Goal: Book appointment/travel/reservation

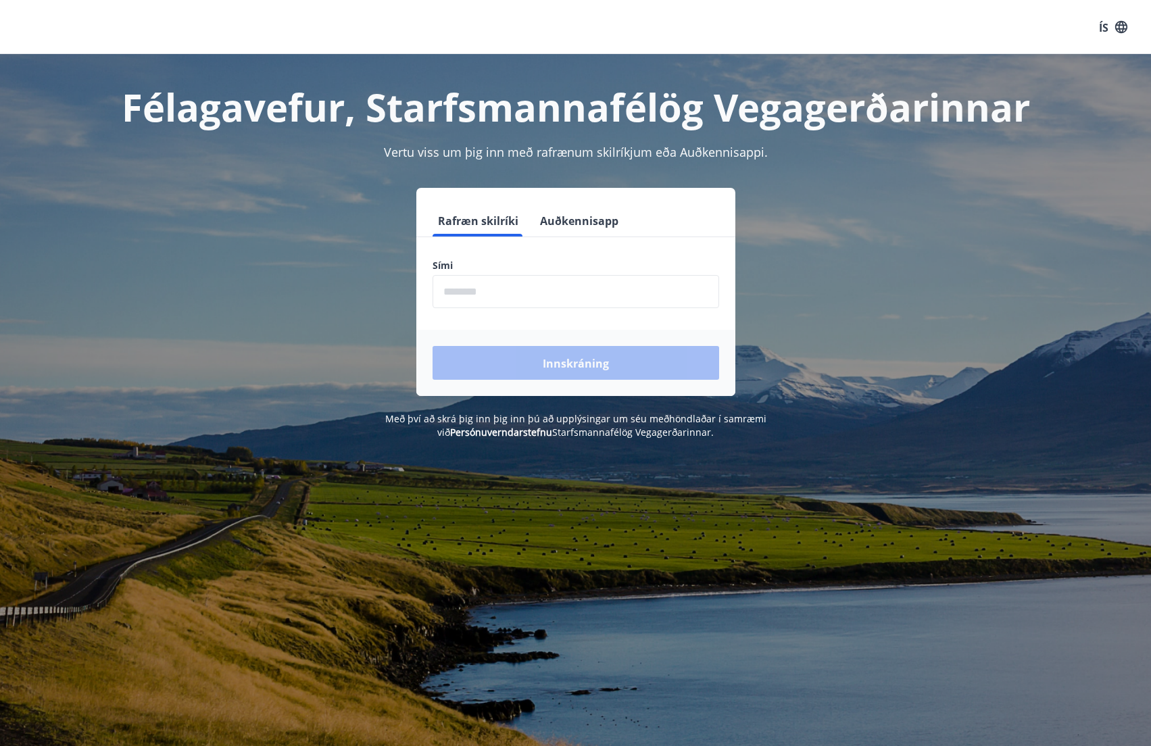
click at [455, 297] on input "phone" at bounding box center [576, 291] width 287 height 33
type input "********"
click at [581, 364] on font "Innskráning" at bounding box center [576, 363] width 66 height 15
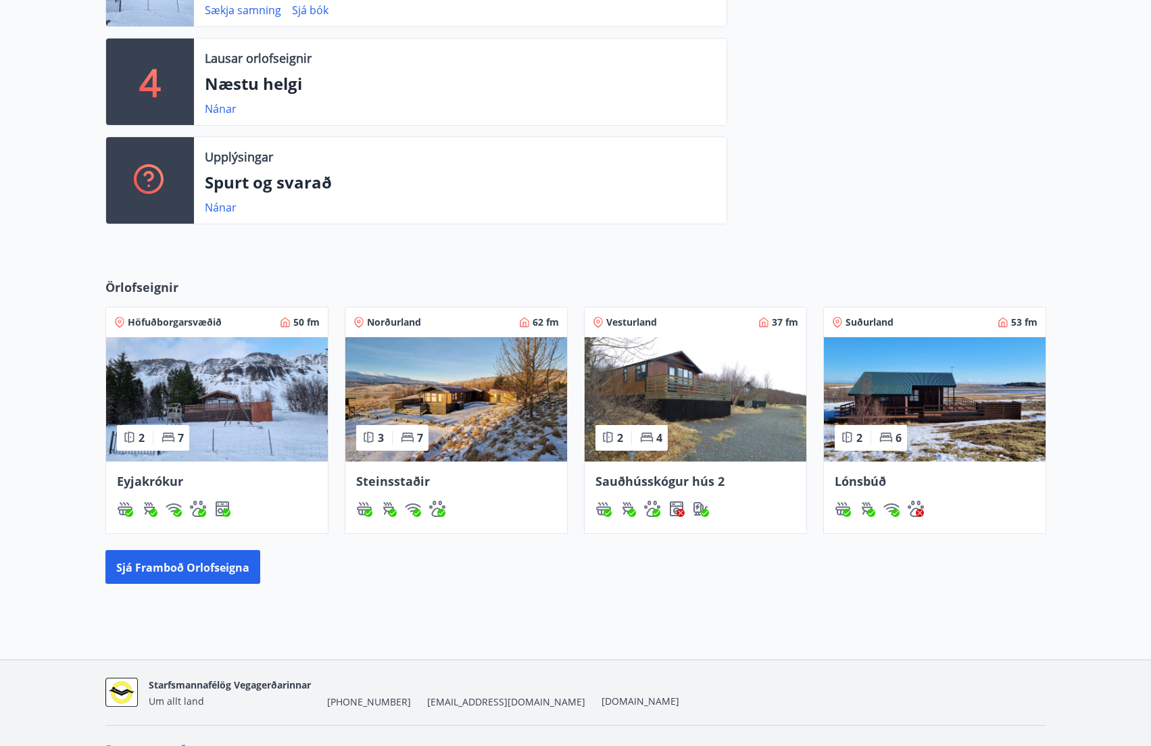
scroll to position [468, 0]
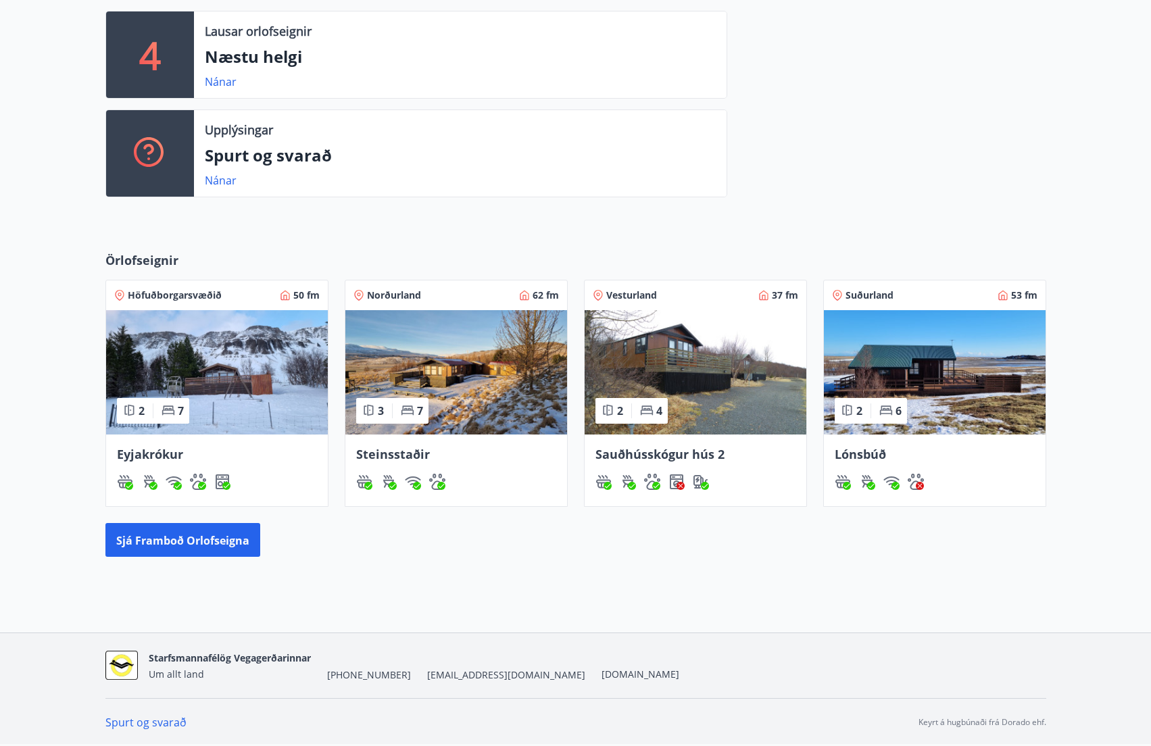
click at [233, 378] on img at bounding box center [217, 372] width 222 height 124
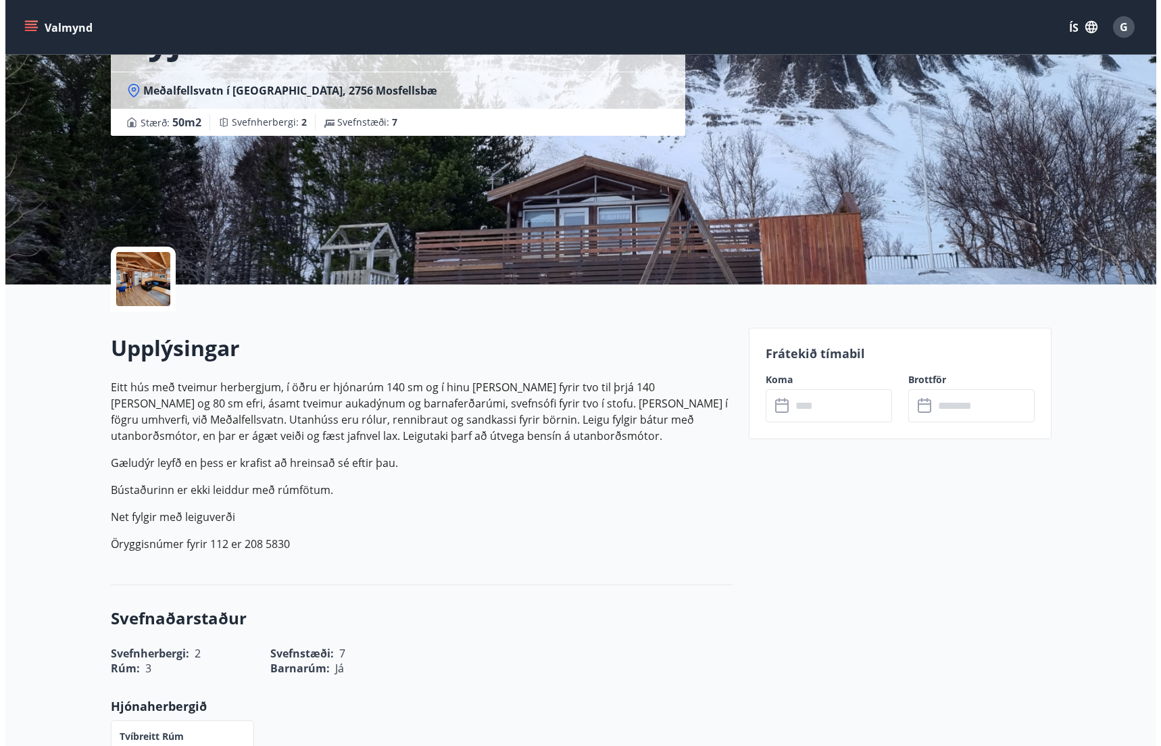
scroll to position [68, 0]
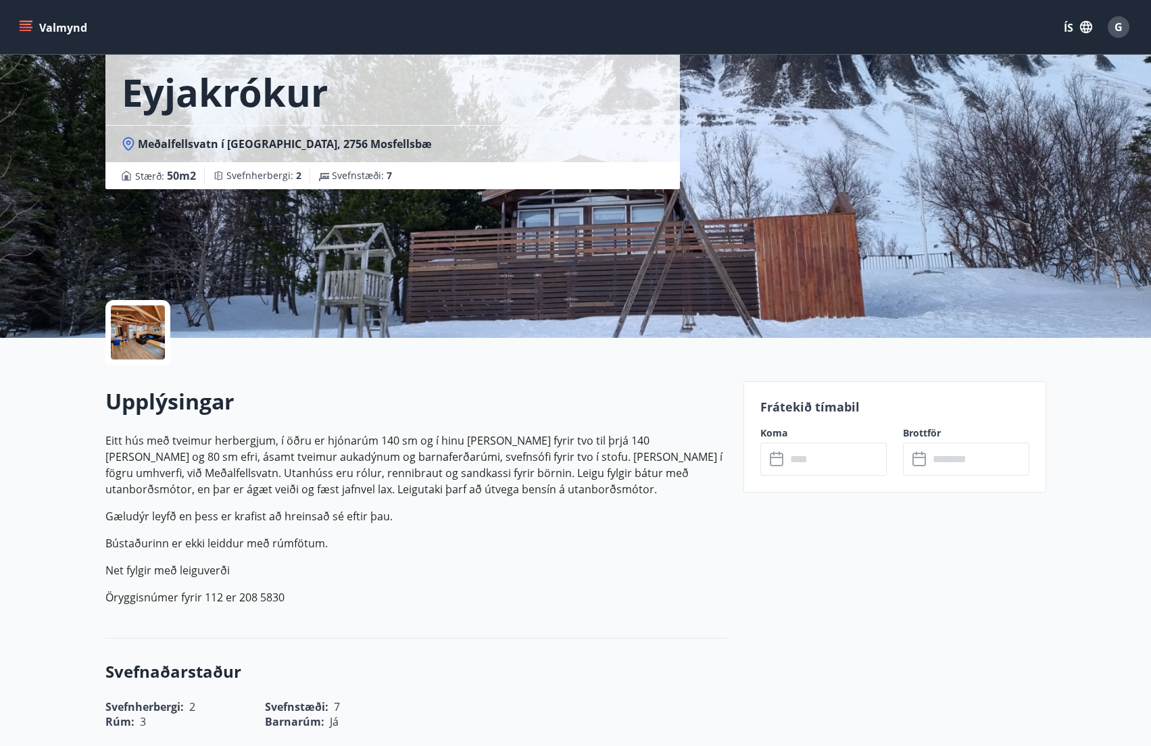
click at [775, 464] on icon at bounding box center [778, 460] width 16 height 16
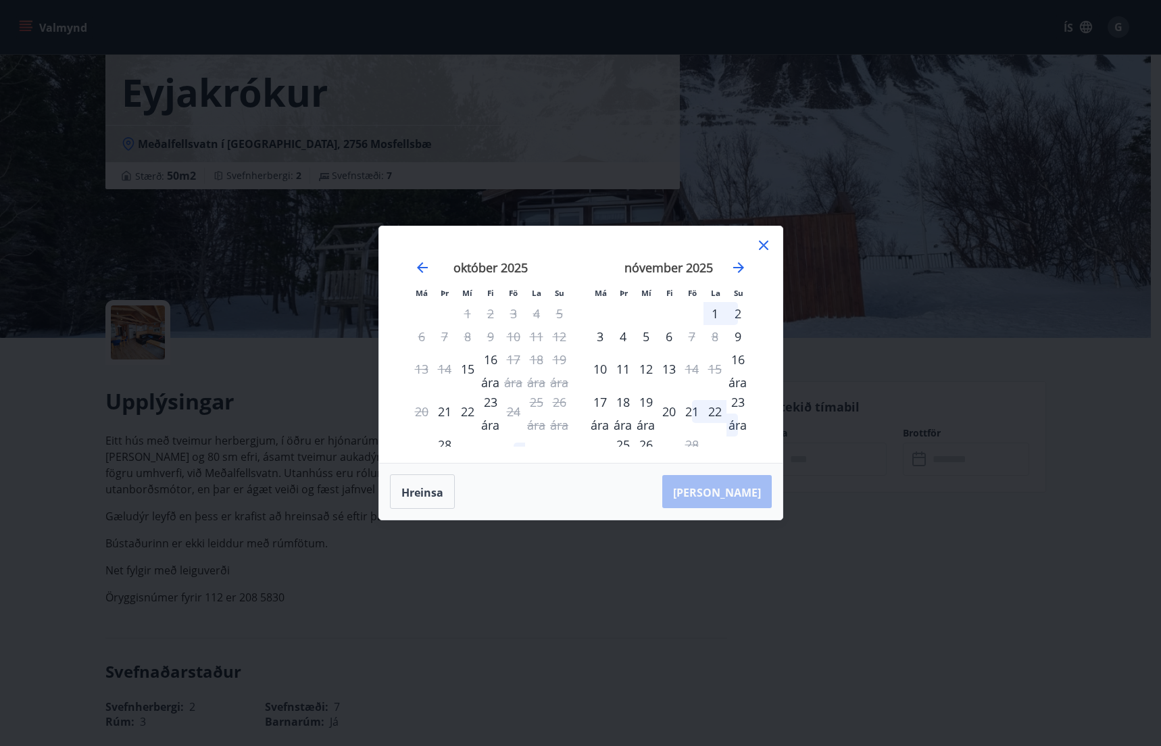
click at [490, 425] on font "23 ára" at bounding box center [490, 413] width 18 height 39
click at [447, 441] on font "28 ára" at bounding box center [444, 456] width 18 height 39
click at [765, 239] on icon at bounding box center [764, 245] width 16 height 16
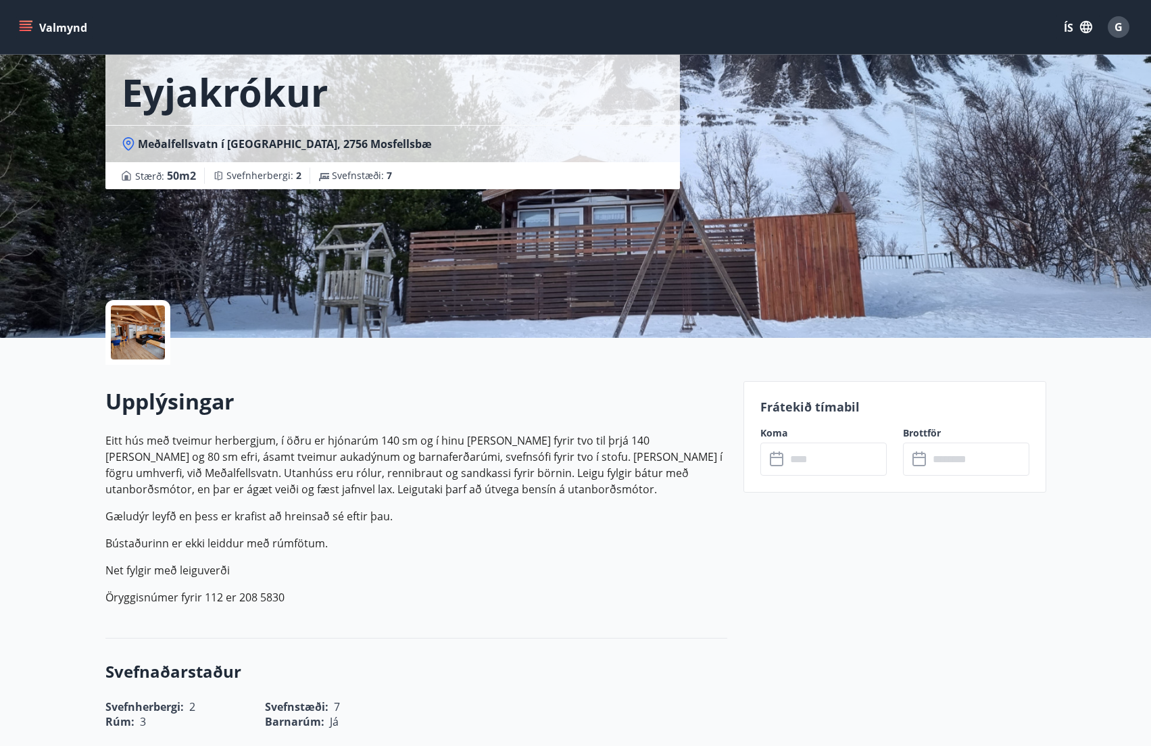
click at [923, 458] on icon at bounding box center [921, 460] width 16 height 16
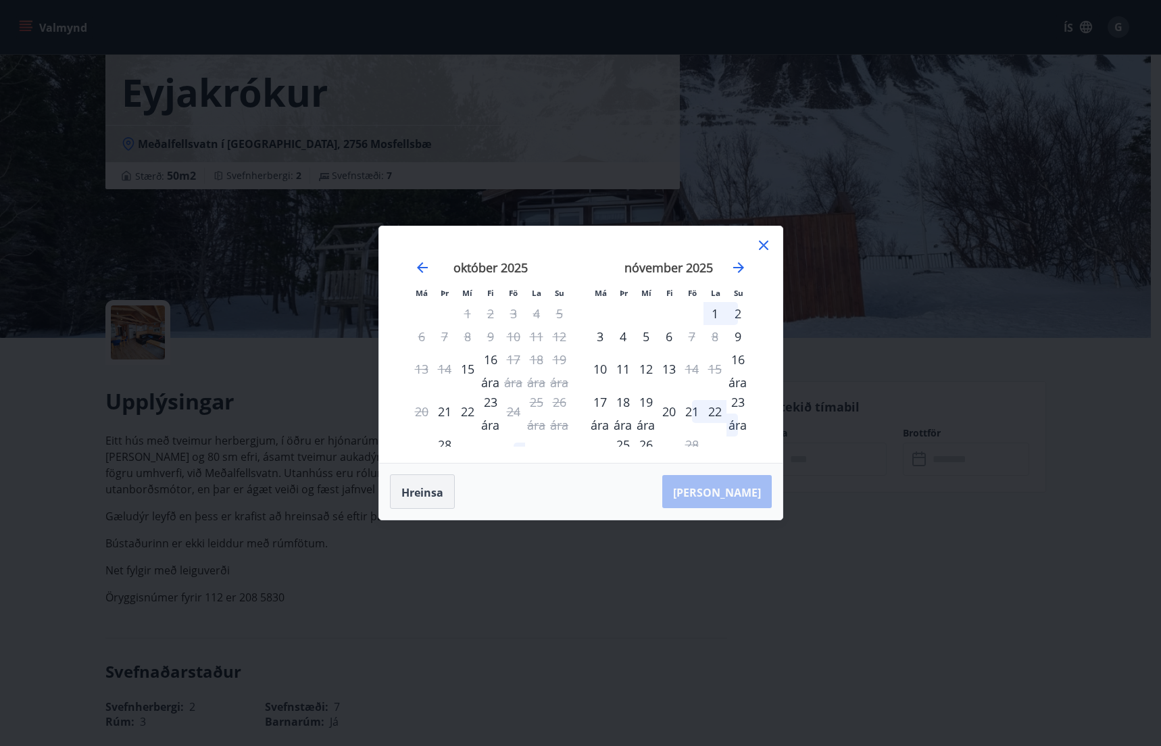
click at [420, 487] on font "Hreinsa" at bounding box center [423, 492] width 42 height 15
click at [762, 245] on icon at bounding box center [764, 245] width 16 height 16
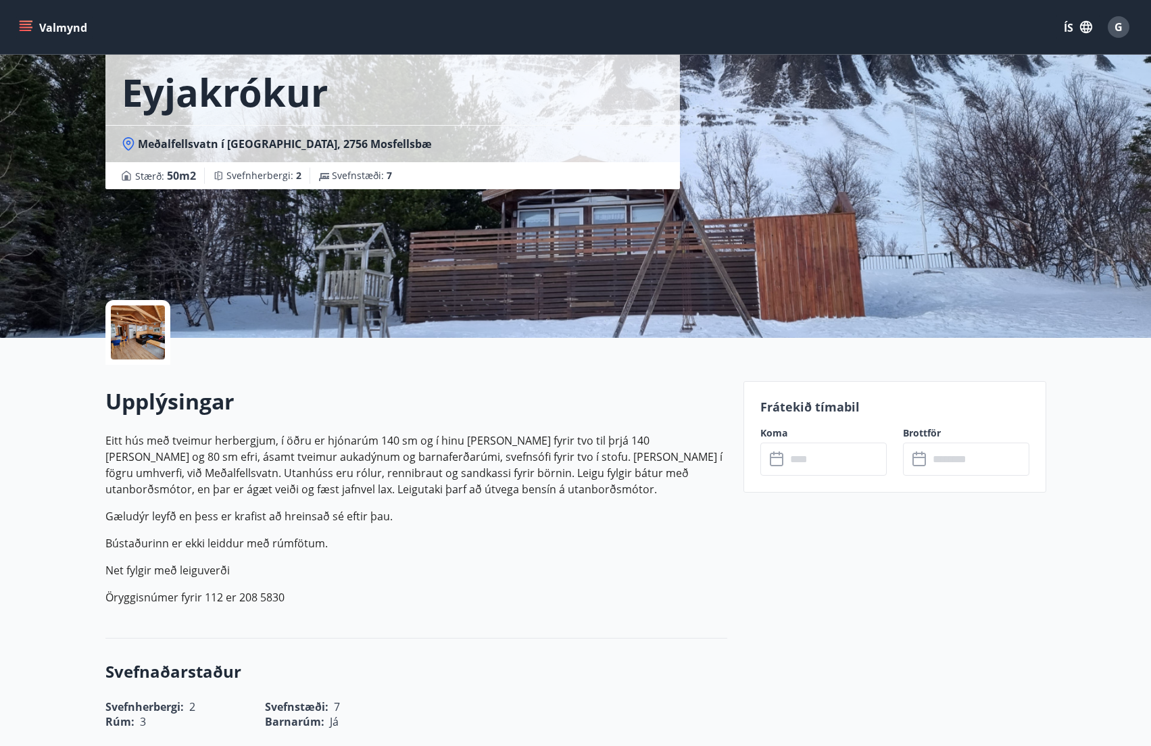
click at [1122, 26] on font "G" at bounding box center [1119, 27] width 8 height 15
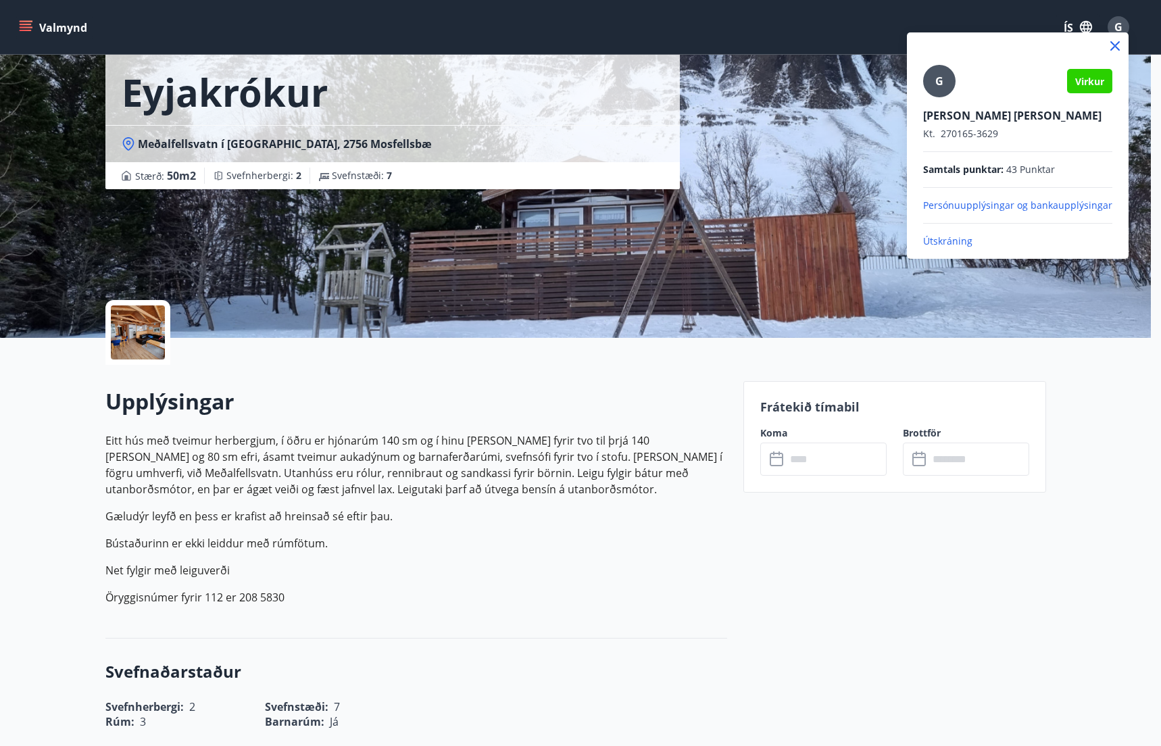
click at [939, 244] on font "Útskráning" at bounding box center [947, 241] width 49 height 13
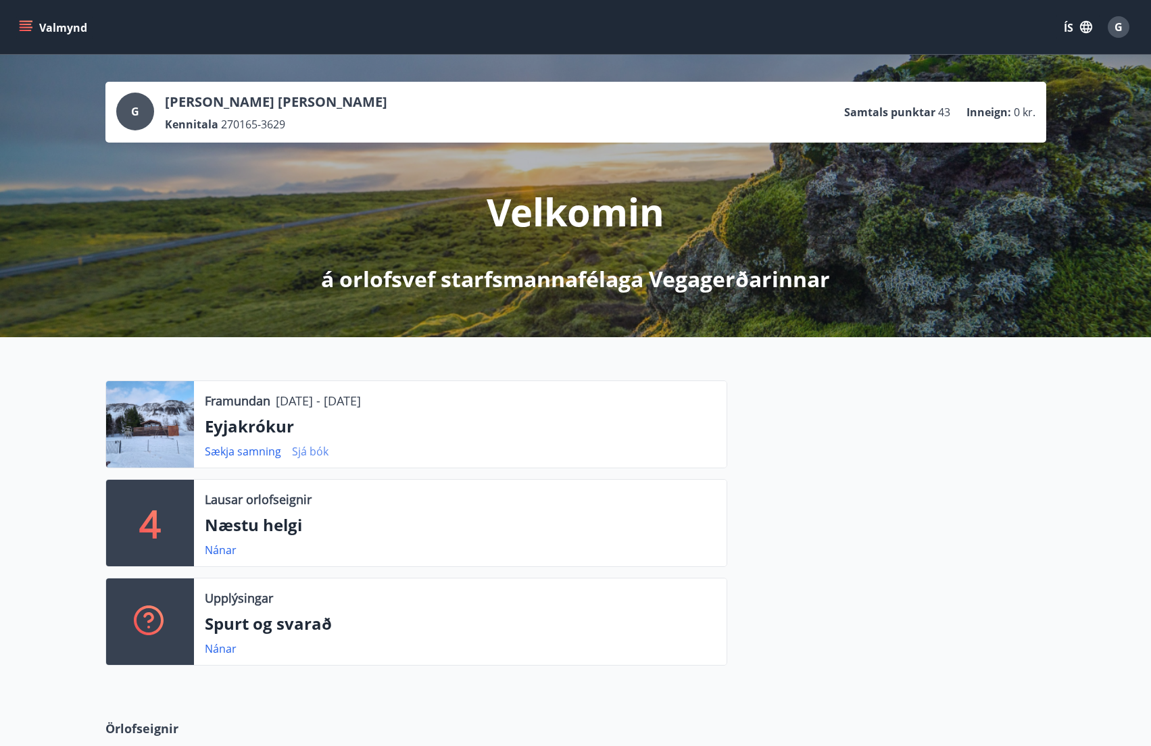
click at [320, 449] on font "Sjá bók" at bounding box center [310, 451] width 37 height 15
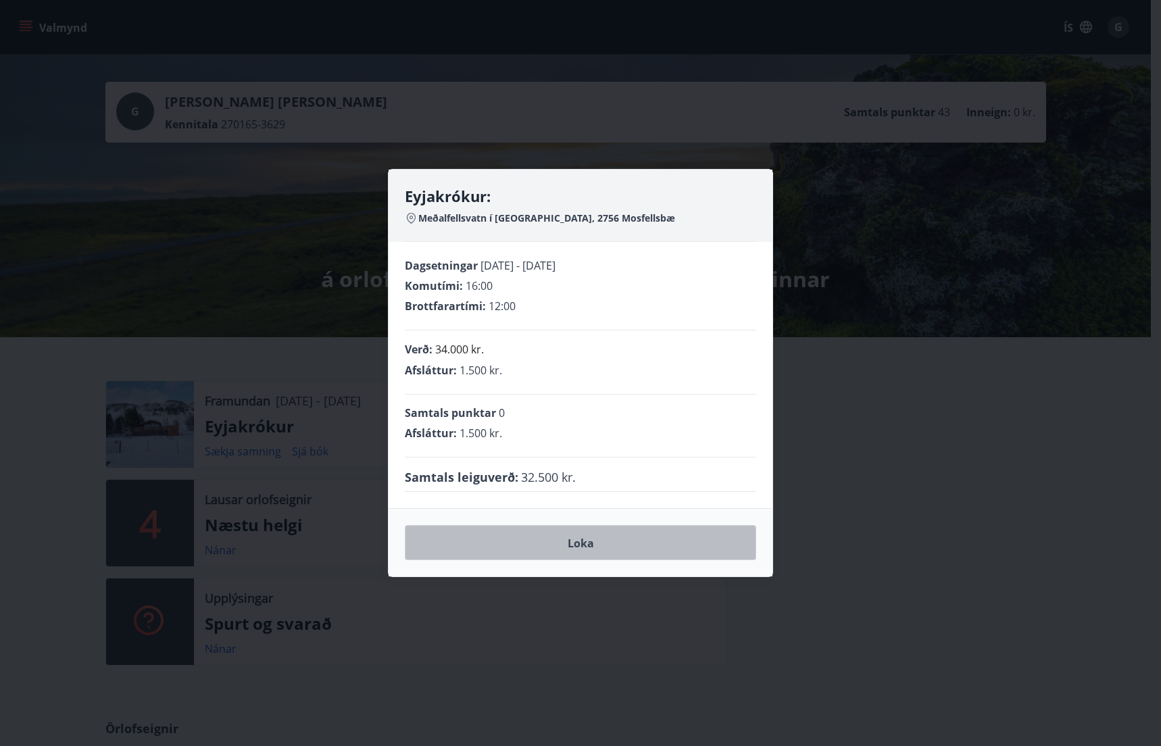
click at [583, 540] on font "Loka" at bounding box center [581, 543] width 26 height 15
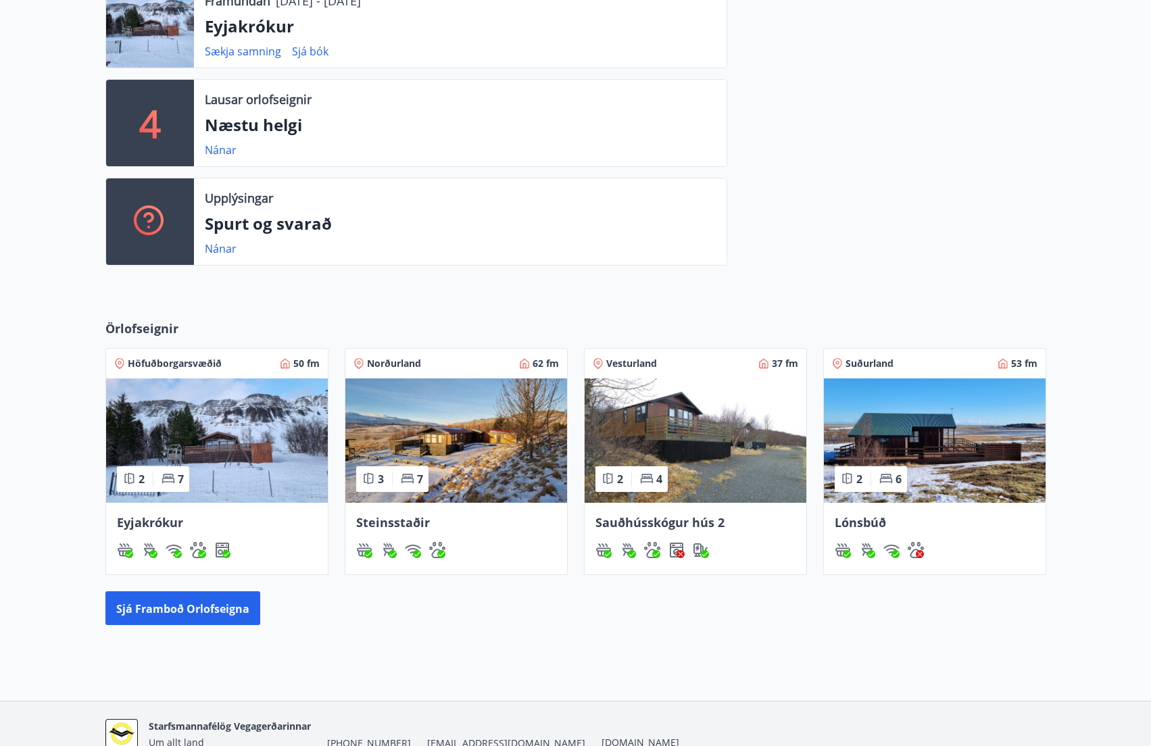
scroll to position [406, 0]
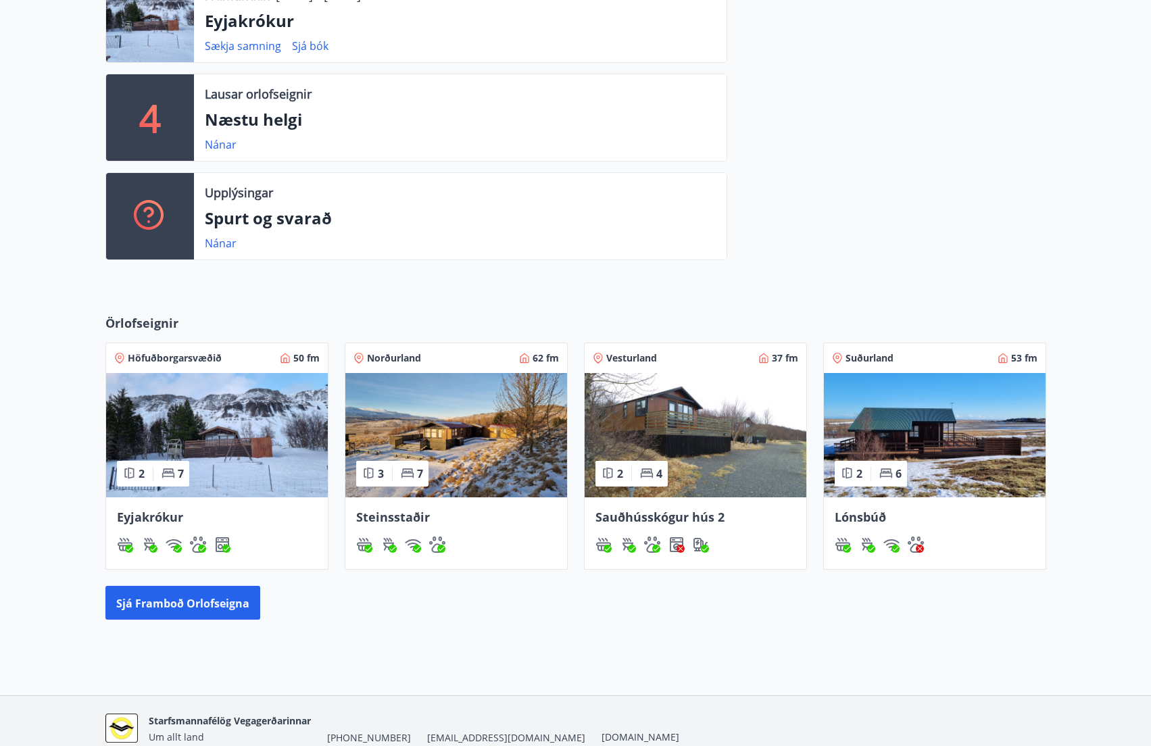
click at [212, 434] on img at bounding box center [217, 435] width 222 height 124
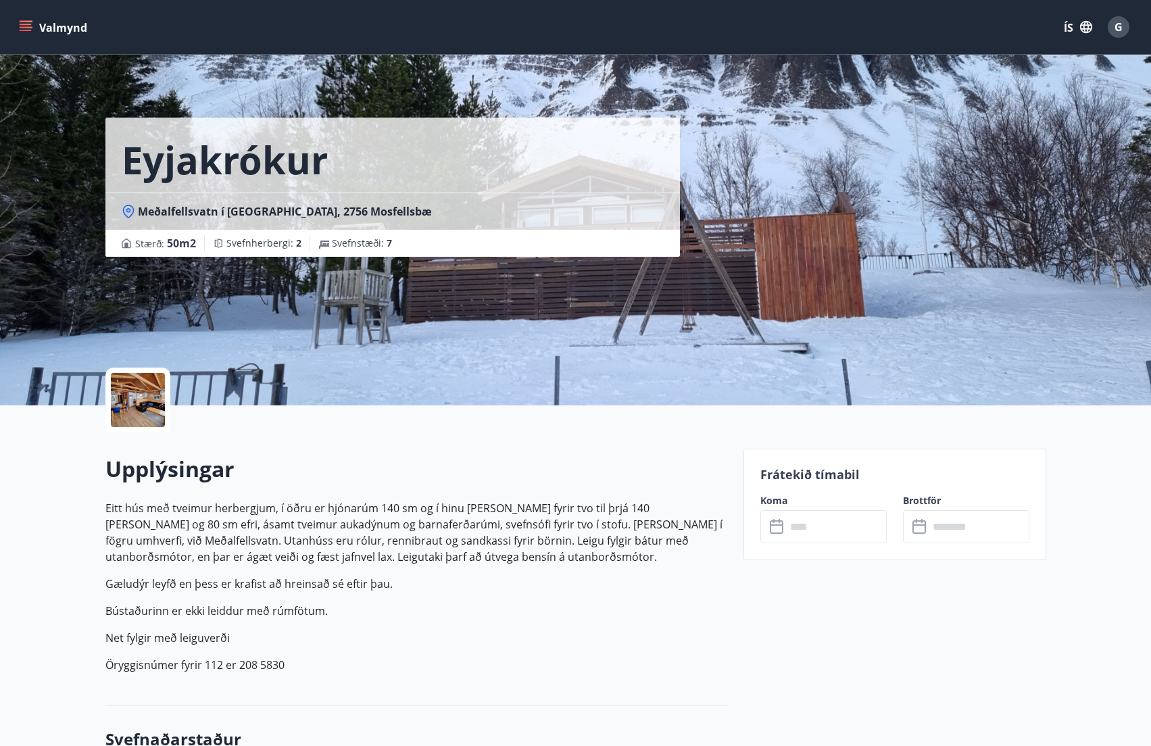
click at [774, 531] on icon at bounding box center [778, 527] width 16 height 16
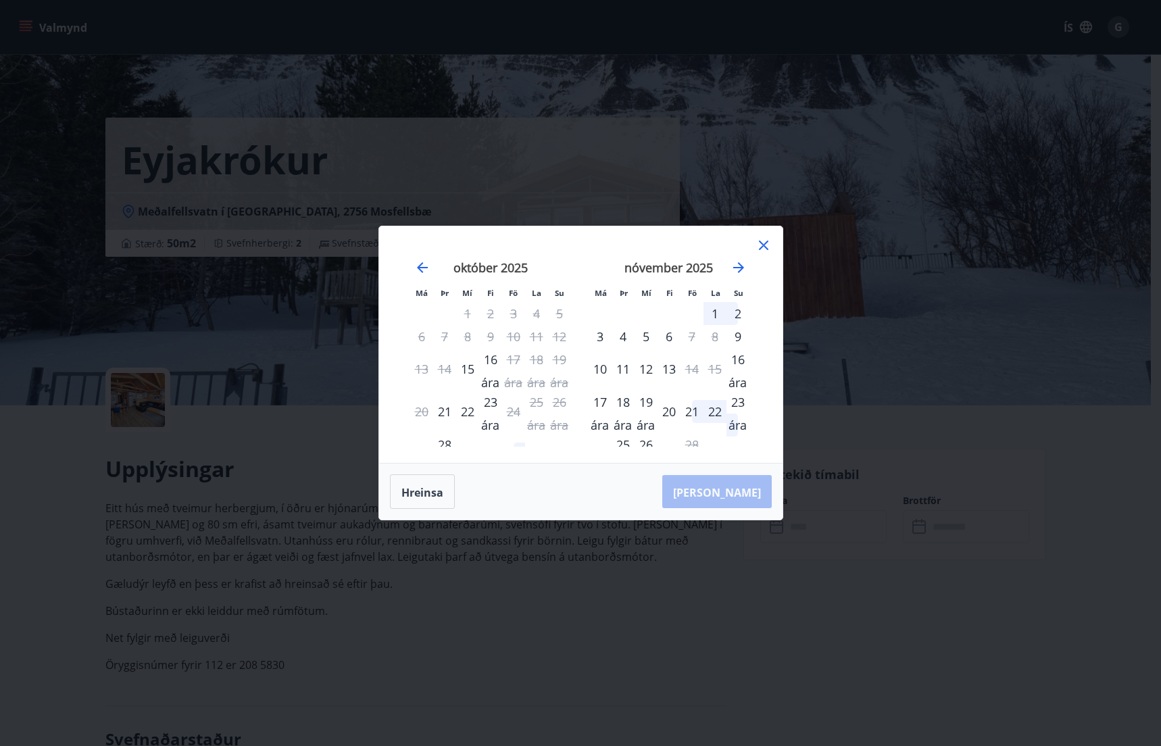
click at [765, 238] on icon at bounding box center [764, 245] width 16 height 16
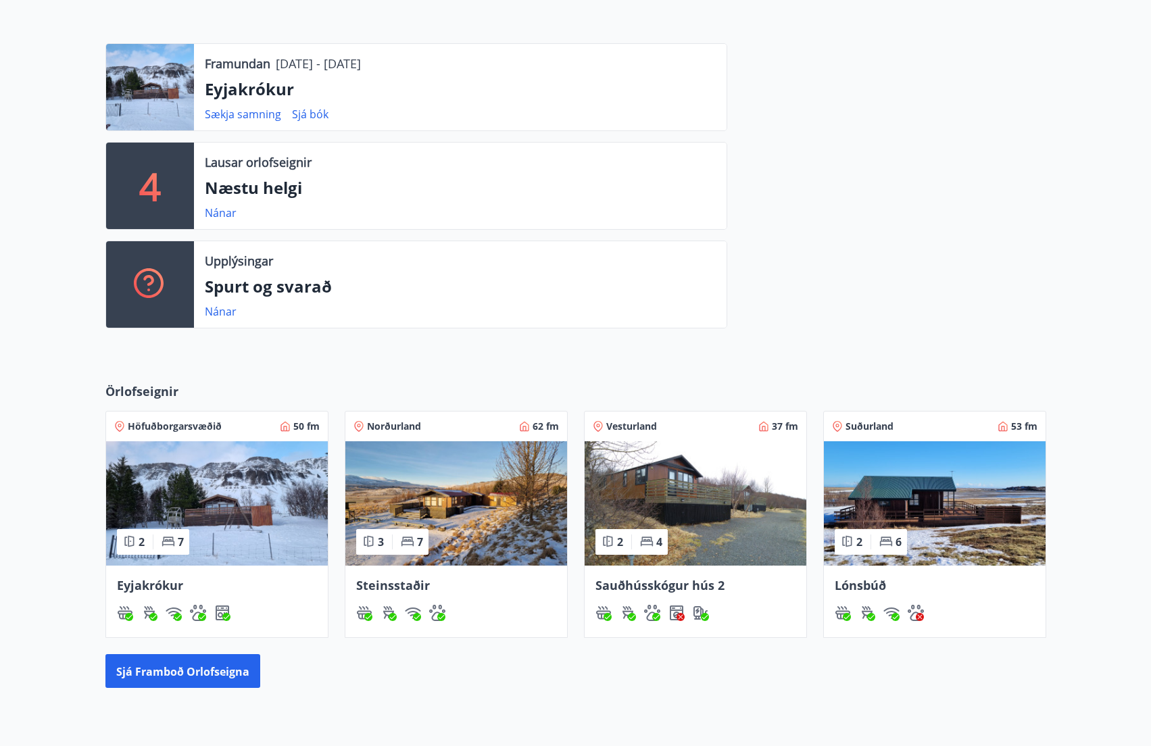
scroll to position [338, 0]
click at [188, 516] on img at bounding box center [217, 503] width 222 height 124
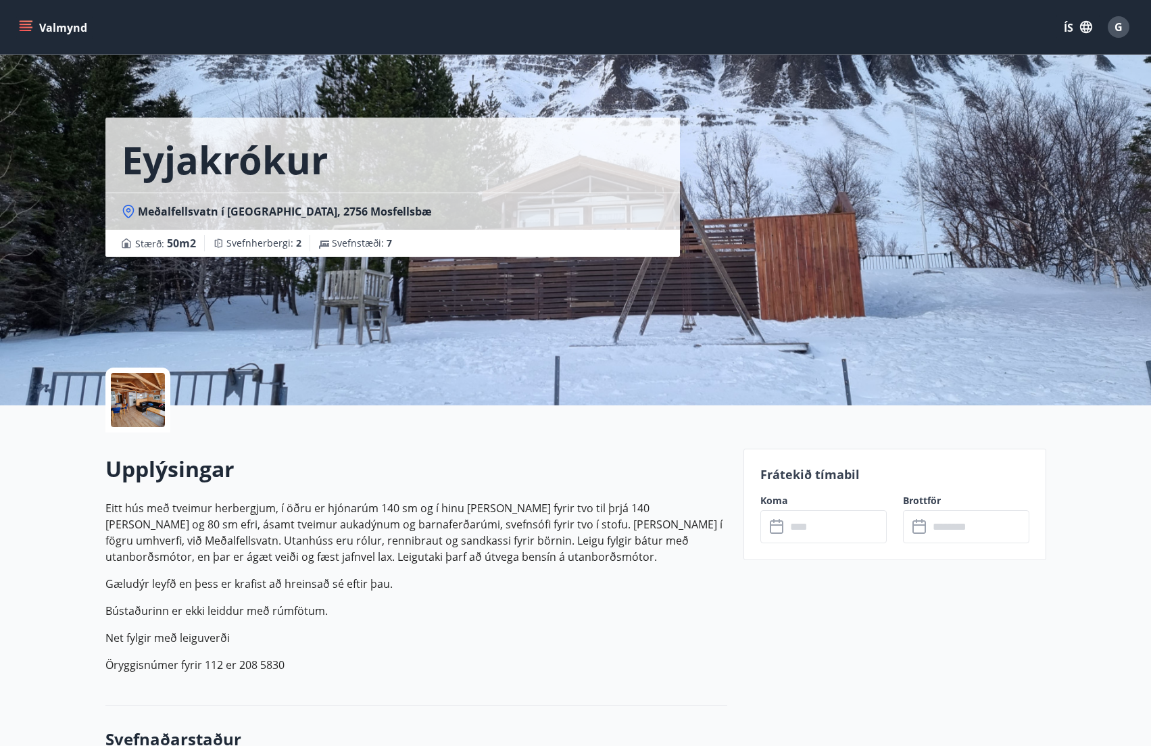
click at [779, 528] on icon at bounding box center [778, 527] width 16 height 16
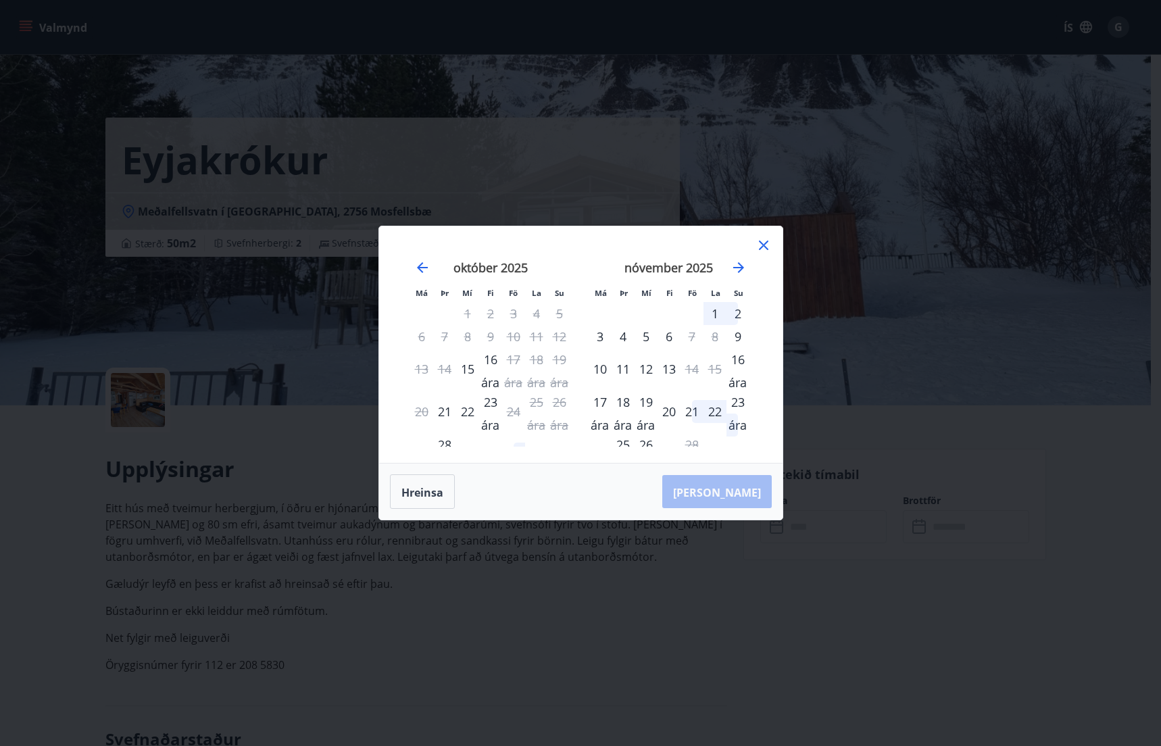
click at [762, 243] on icon at bounding box center [763, 245] width 9 height 9
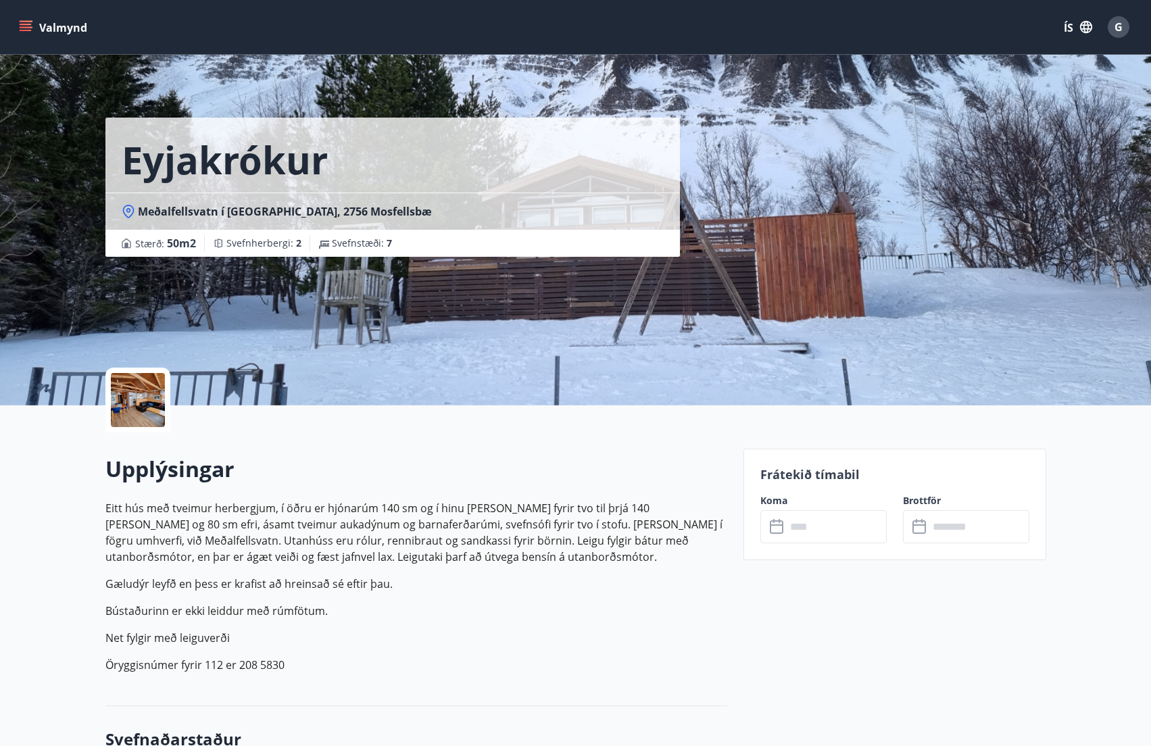
click at [28, 24] on icon "matseðill" at bounding box center [26, 24] width 12 height 1
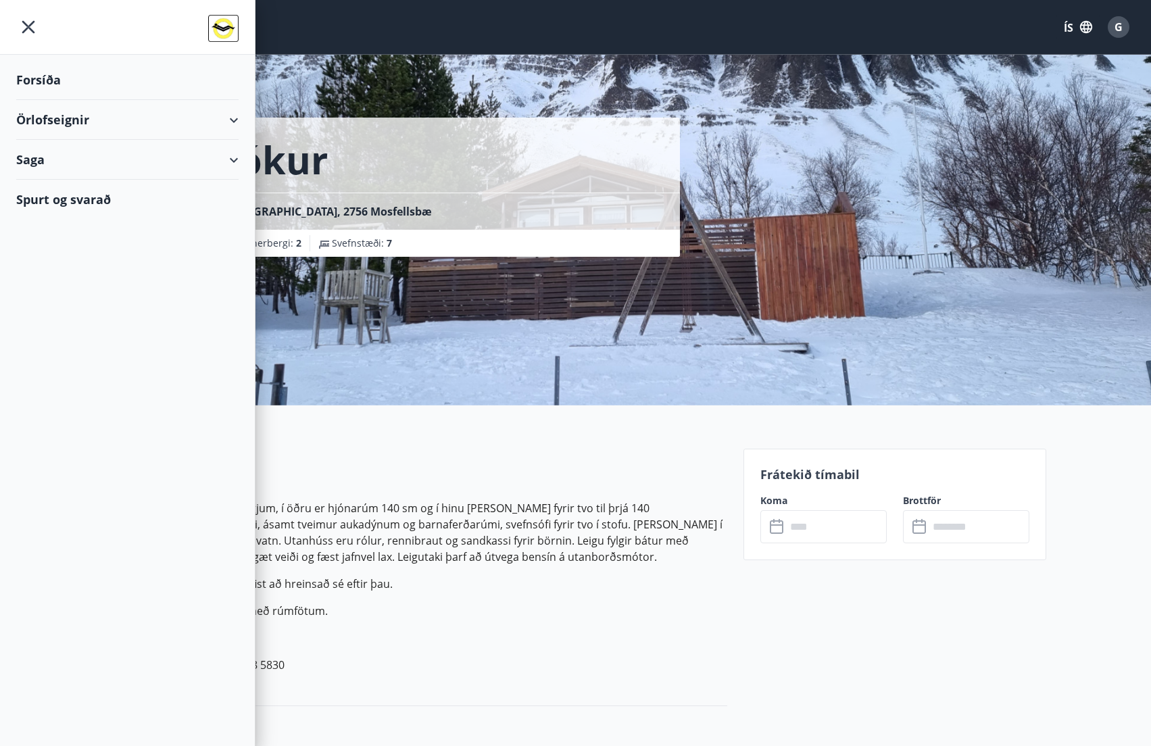
click at [28, 22] on icon "matseðill" at bounding box center [28, 27] width 24 height 24
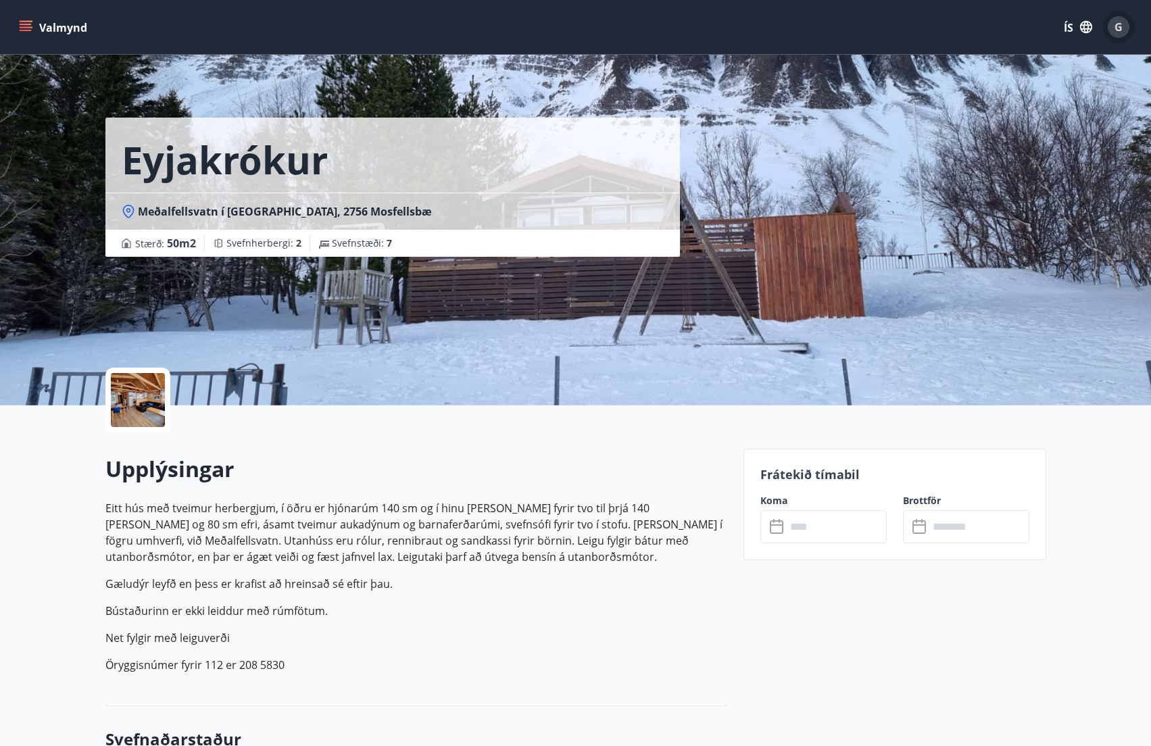
click at [1126, 26] on div "G" at bounding box center [1119, 27] width 22 height 22
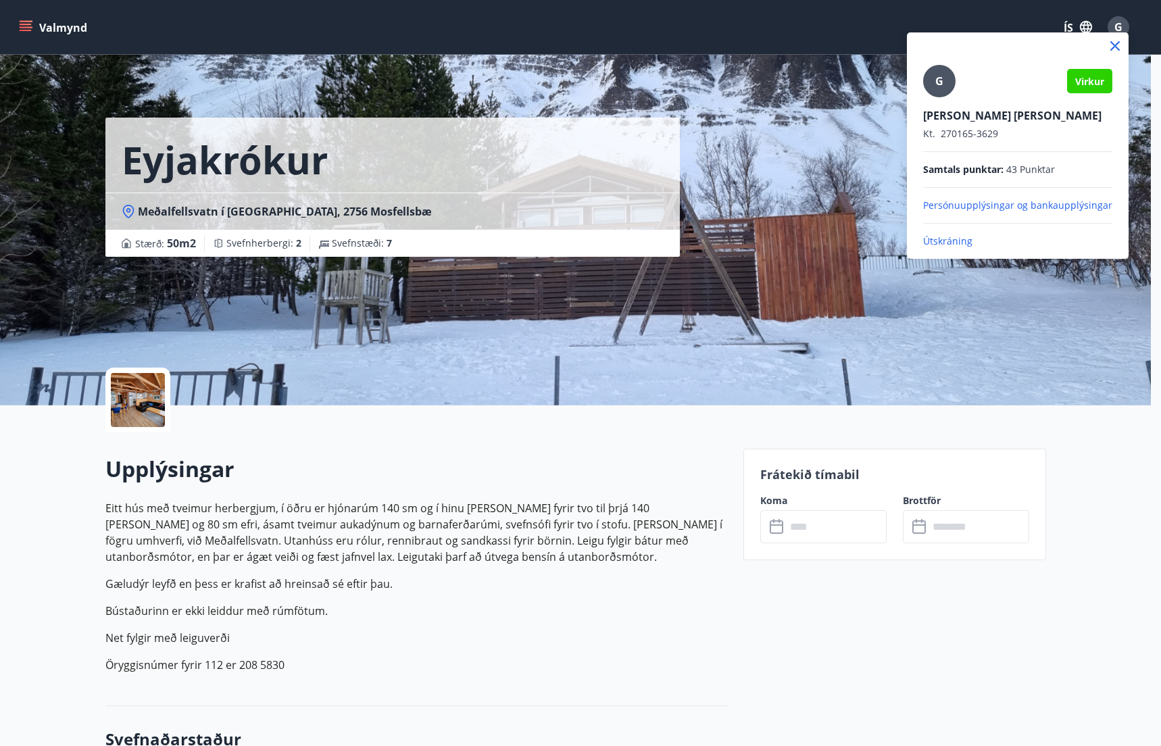
click at [941, 239] on font "Útskráning" at bounding box center [947, 241] width 49 height 13
